Goal: Task Accomplishment & Management: Use online tool/utility

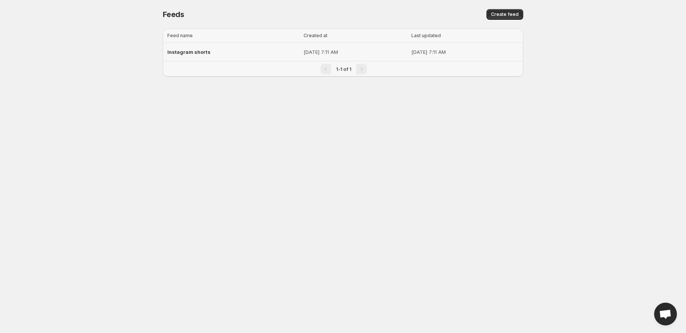
click at [411, 50] on p "[DATE] 7:11 AM" at bounding box center [464, 52] width 107 height 8
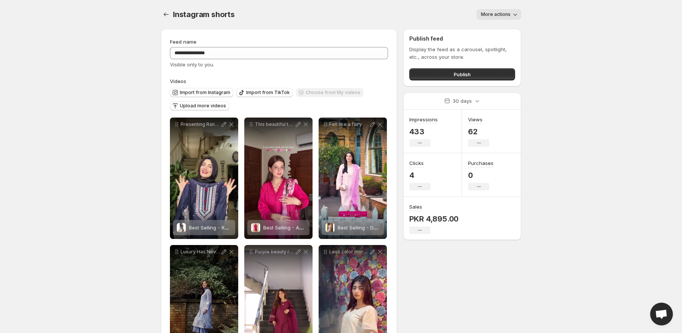
click at [496, 12] on span "More actions" at bounding box center [496, 14] width 30 height 6
click at [444, 71] on button "Publish" at bounding box center [463, 74] width 106 height 12
